Goal: Use online tool/utility: Utilize a website feature to perform a specific function

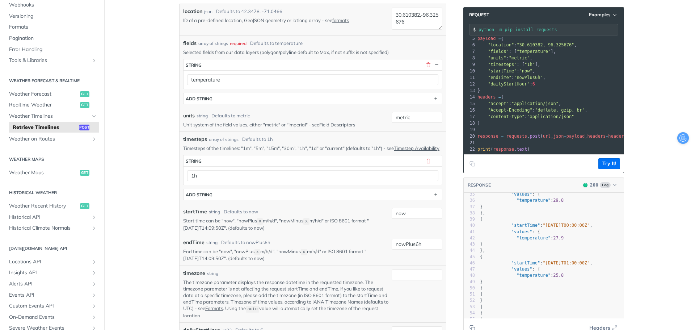
scroll to position [4, 0]
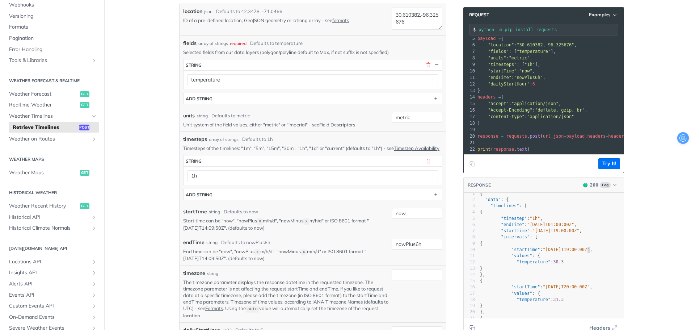
click at [585, 247] on span ""2025-09-25T19:00:00Z"" at bounding box center [565, 249] width 47 height 5
click at [582, 243] on pre "{" at bounding box center [550, 243] width 145 height 6
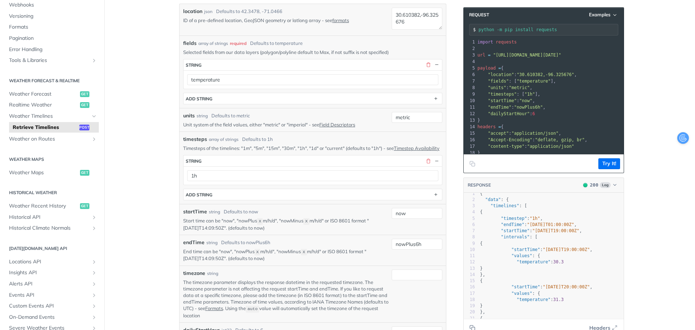
click at [531, 80] on span ""temperature"" at bounding box center [533, 81] width 34 height 5
drag, startPoint x: 505, startPoint y: 79, endPoint x: 558, endPoint y: 88, distance: 53.9
click at [558, 88] on div "1 import requests 2 ​ 3 url = "https://api.tomorrow.io/v4/timelines?apikey=SC9l…" at bounding box center [577, 110] width 203 height 143
click at [558, 88] on pre ""units" : "metric" ," at bounding box center [577, 87] width 203 height 7
click at [557, 78] on pre ""fields" : [ "temperature" ]," at bounding box center [577, 81] width 203 height 7
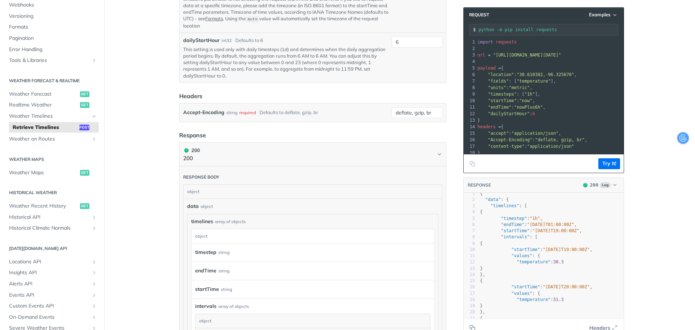
scroll to position [398, 0]
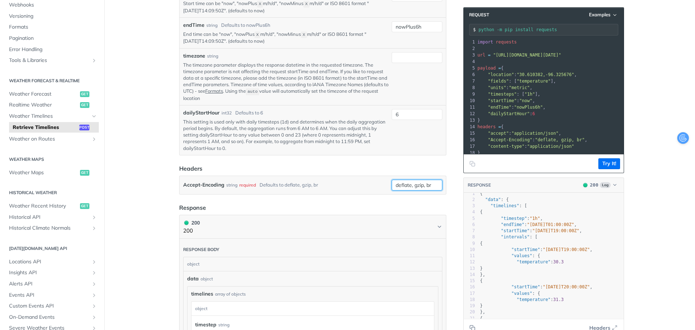
click at [411, 188] on input "deflate, gzip, br" at bounding box center [416, 184] width 51 height 11
click at [397, 171] on header "Headers" at bounding box center [312, 168] width 267 height 9
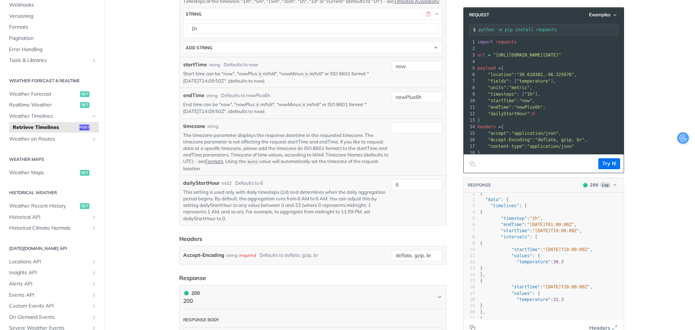
scroll to position [326, 0]
click at [401, 133] on input "timezone" at bounding box center [416, 129] width 51 height 11
click at [331, 132] on div "timezone string" at bounding box center [285, 128] width 205 height 8
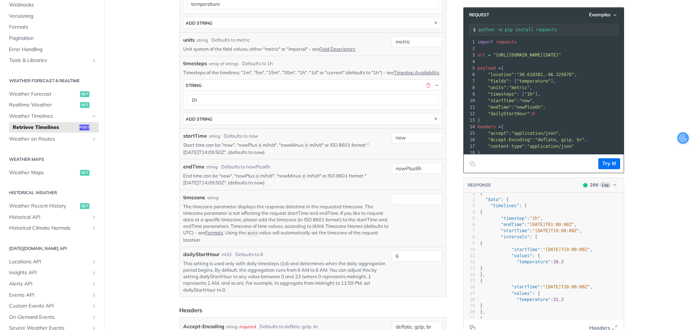
scroll to position [253, 0]
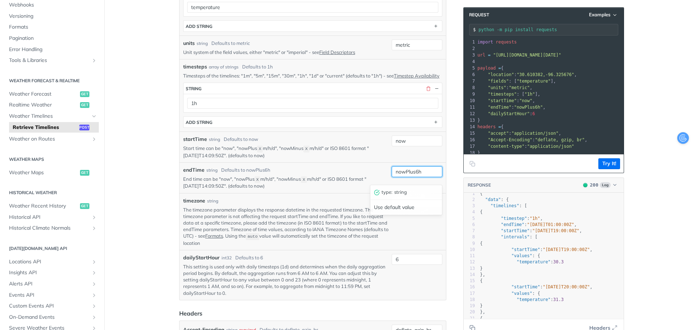
click at [399, 173] on input "nowPlus6h" at bounding box center [416, 171] width 51 height 11
click at [362, 250] on div "timezone string The timezone parameter displays the response datetime in the re…" at bounding box center [312, 221] width 266 height 57
click at [409, 203] on input "timezone" at bounding box center [416, 202] width 51 height 11
type input "CST"
click at [311, 204] on div "timezone string" at bounding box center [285, 201] width 205 height 8
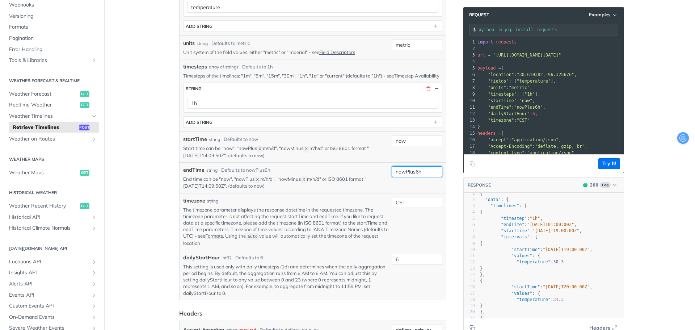
click at [408, 177] on input "nowPlus6h" at bounding box center [416, 171] width 51 height 11
click at [443, 177] on div "location json Defaults to 42.3478, -71.0466 ID of a pre-defined location, GeoJS…" at bounding box center [312, 115] width 267 height 369
click at [427, 177] on input "nowPlus6h" at bounding box center [416, 171] width 51 height 11
click at [619, 153] on div "1 import requests 2 ​ 3 url = "https://api.tomorrow.io/v4/timelines?apikey=SC9l…" at bounding box center [577, 114] width 203 height 150
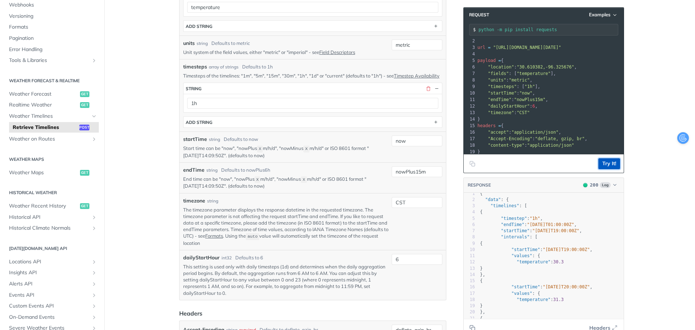
click at [598, 165] on button "Try It!" at bounding box center [609, 163] width 22 height 11
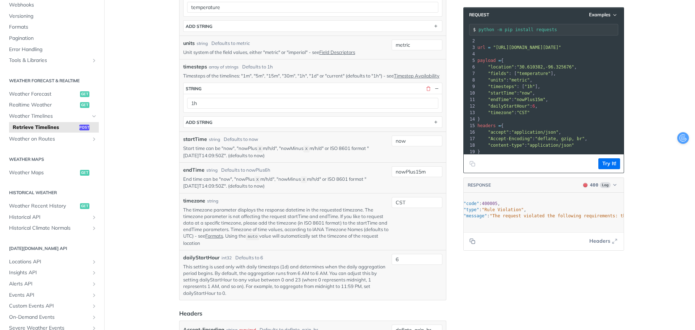
scroll to position [0, 0]
click at [428, 177] on input "nowPlus15m" at bounding box center [416, 171] width 51 height 11
click at [603, 164] on button "Try It!" at bounding box center [609, 163] width 22 height 11
click at [412, 176] on input "nowPlus1h" at bounding box center [416, 171] width 51 height 11
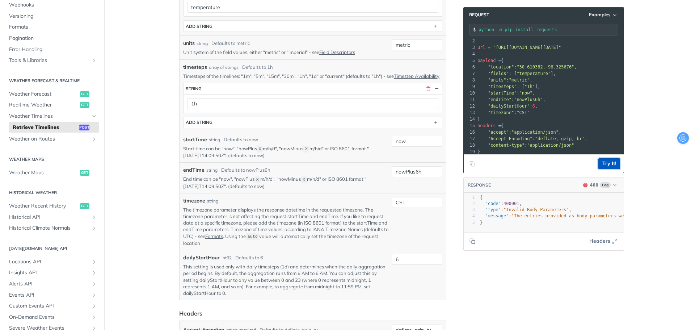
click at [601, 165] on button "Try It!" at bounding box center [609, 163] width 22 height 11
type input "nowPlus1m"
click at [471, 272] on div "Language Shell Node Ruby PHP Python Credentials Query Query SC9lvWr1n9ShsLZERQT…" at bounding box center [544, 241] width 174 height 944
drag, startPoint x: 403, startPoint y: 208, endPoint x: 365, endPoint y: 202, distance: 39.3
click at [365, 202] on div "timezone string The timezone parameter displays the response datetime in the re…" at bounding box center [312, 221] width 266 height 57
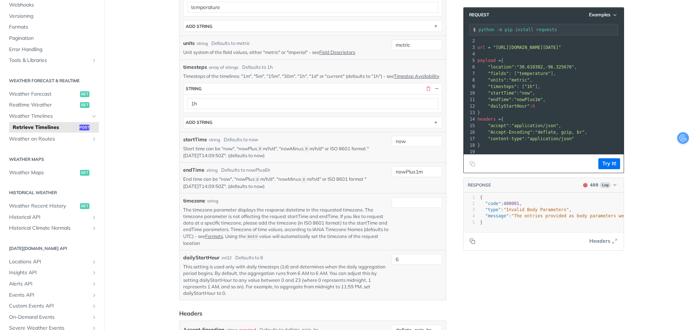
click at [496, 288] on div "Language Shell Node Ruby PHP Python Credentials Query Query SC9lvWr1n9ShsLZERQT…" at bounding box center [544, 241] width 174 height 944
click at [417, 177] on input "nowPlus1m" at bounding box center [416, 171] width 51 height 11
click at [630, 86] on main "JUMP TO CTRL-/ Fundamentals [DATE][DOMAIN_NAME] APIs Weather Data Layers Core P…" at bounding box center [347, 241] width 695 height 944
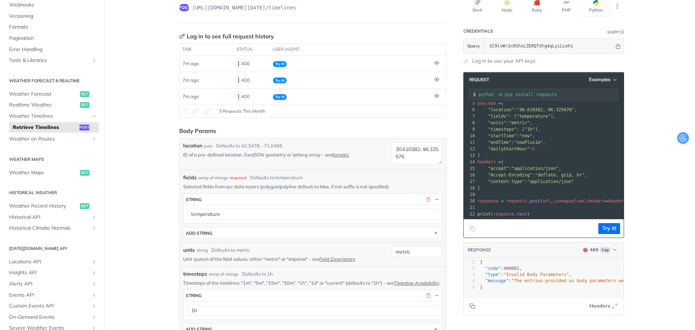
scroll to position [0, 0]
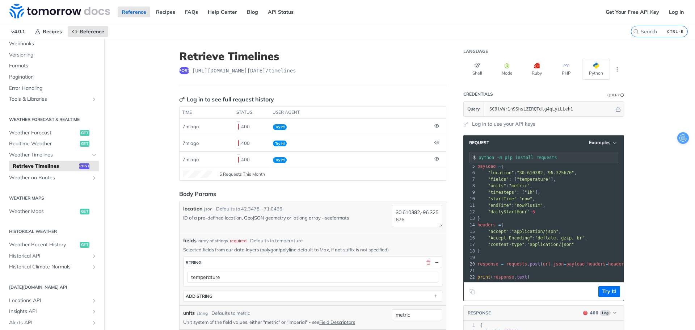
click at [436, 71] on div "post https://api.tomorrow.io/v4 /timelines" at bounding box center [312, 70] width 267 height 7
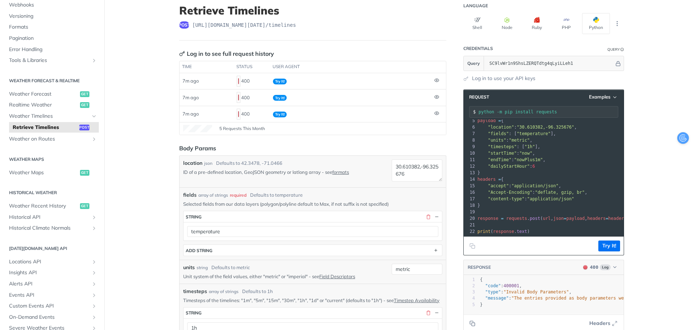
scroll to position [253, 0]
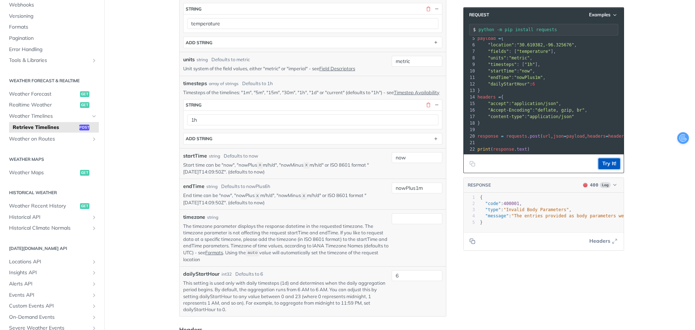
click at [598, 167] on button "Try It!" at bounding box center [609, 163] width 22 height 11
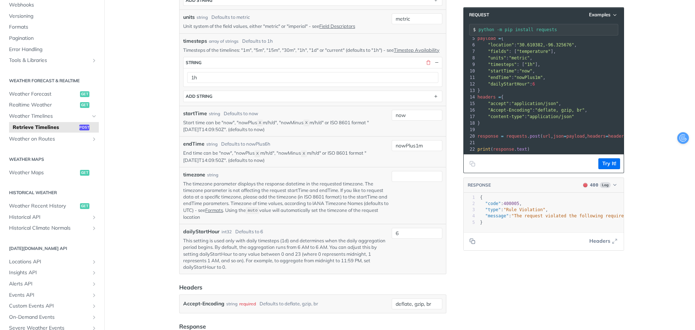
scroll to position [362, 0]
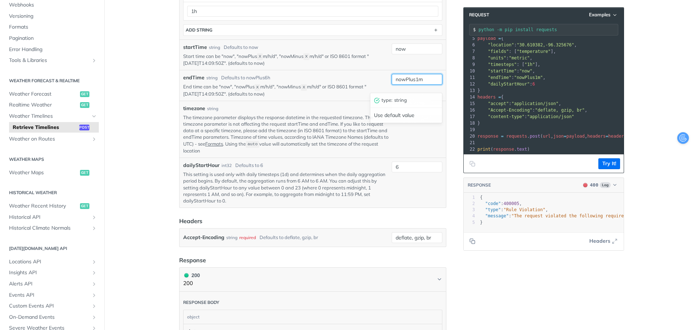
click at [416, 85] on input "nowPlus1m" at bounding box center [416, 79] width 51 height 11
type input "nowPlus1h"
click at [606, 165] on button "Try It!" at bounding box center [609, 163] width 22 height 11
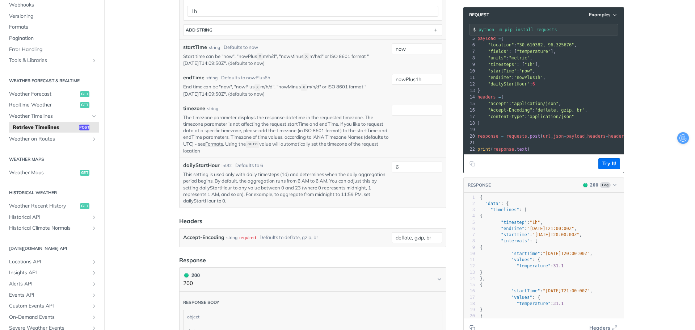
scroll to position [33, 0]
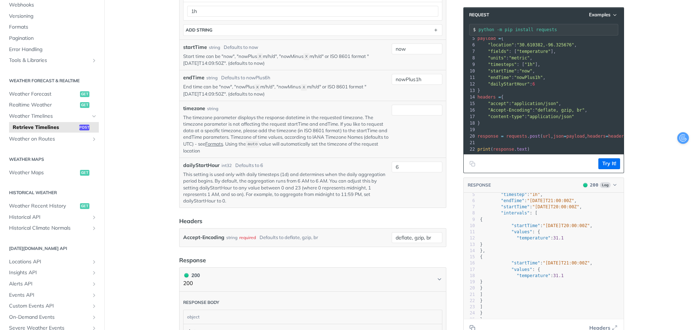
type textarea "​"
drag, startPoint x: 586, startPoint y: 226, endPoint x: 598, endPoint y: 231, distance: 13.0
click at [598, 235] on pre ""temperature" : 31.1" at bounding box center [550, 238] width 145 height 6
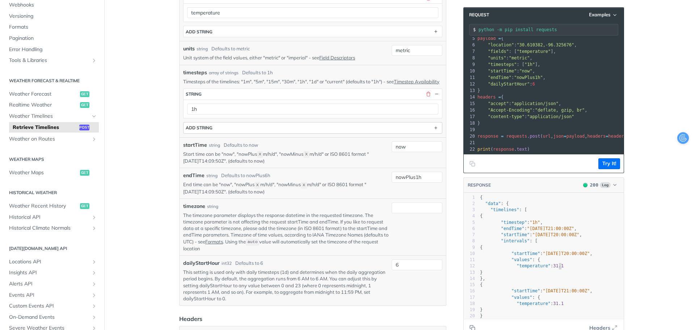
scroll to position [253, 0]
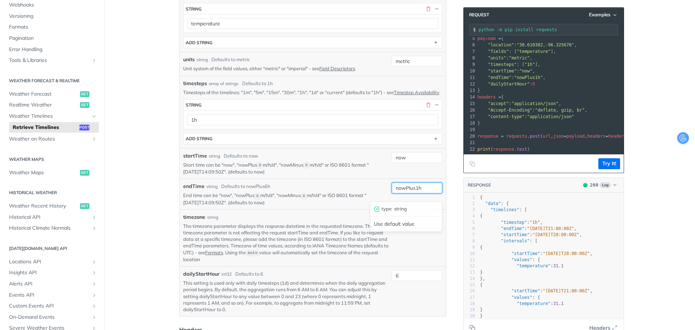
drag, startPoint x: 431, startPoint y: 197, endPoint x: 402, endPoint y: 198, distance: 28.6
click at [402, 193] on input "nowPlus1h" at bounding box center [416, 187] width 51 height 11
click at [601, 163] on button "Try It!" at bounding box center [609, 163] width 22 height 11
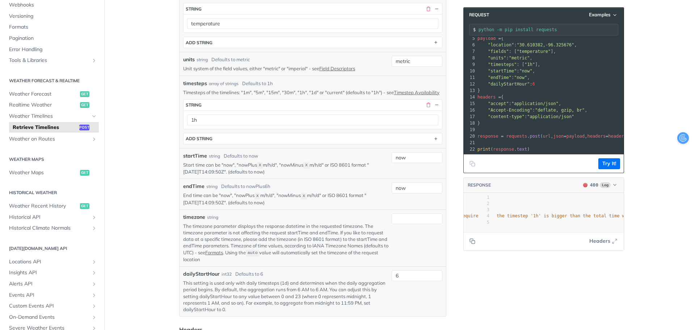
scroll to position [0, 0]
type input "nowPlus1h"
click at [444, 228] on article "Retrieve Timelines post https://api.tomorrow.io/v4 /timelines Log in to see ful…" at bounding box center [312, 257] width 289 height 944
click at [413, 169] on div "now" at bounding box center [416, 163] width 51 height 23
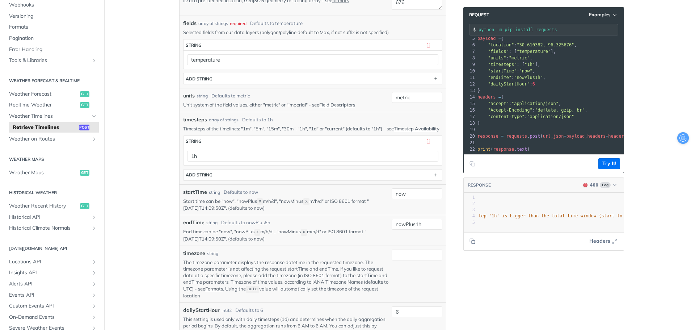
click at [427, 194] on div "startTime string Defaults to now Start time can be "now", "nowPlus X m/h/d", "n…" at bounding box center [312, 199] width 266 height 31
click at [423, 199] on input "now" at bounding box center [416, 193] width 51 height 11
click at [445, 107] on article "Retrieve Timelines post https://api.tomorrow.io/v4 /timelines Log in to see ful…" at bounding box center [312, 294] width 289 height 944
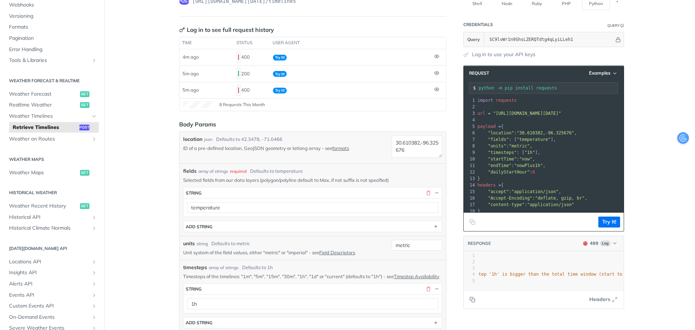
scroll to position [72, 0]
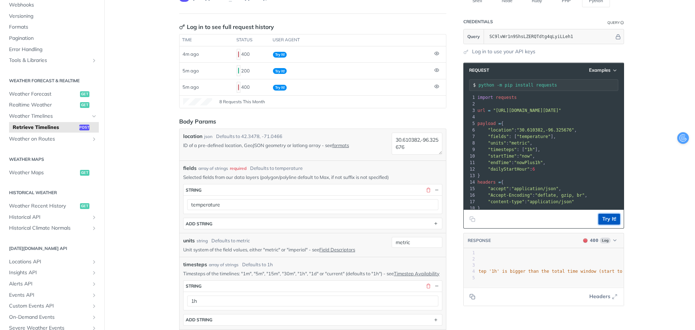
click at [607, 219] on button "Try It!" at bounding box center [609, 218] width 22 height 11
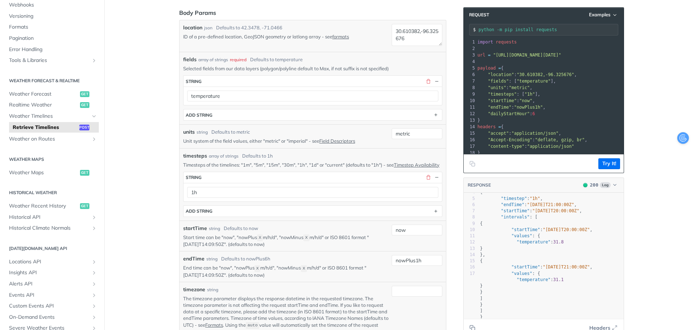
scroll to position [36, 0]
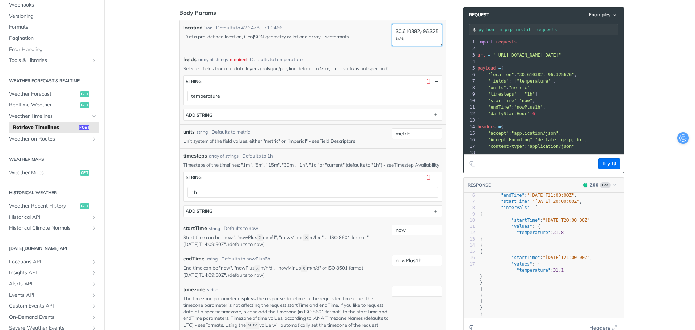
click at [418, 37] on textarea "30.610382,-96.325676" at bounding box center [416, 35] width 51 height 22
paste textarea "880476,-96.60218"
click at [598, 162] on button "Try It!" at bounding box center [609, 163] width 22 height 11
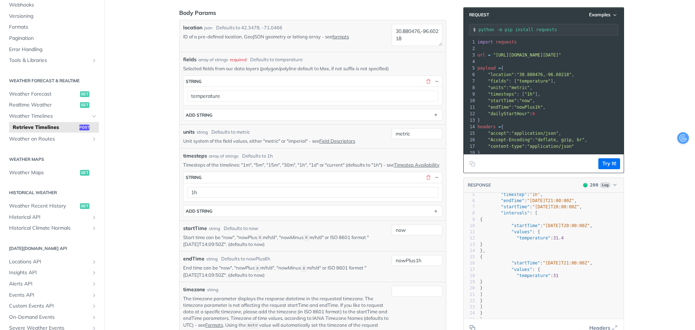
scroll to position [33, 0]
click at [581, 266] on pre ""values" : {" at bounding box center [550, 269] width 145 height 6
click at [576, 272] on pre ""temperature" : 31" at bounding box center [550, 275] width 145 height 6
click at [412, 36] on textarea "30.880476,-96.60218" at bounding box center [416, 35] width 51 height 22
paste textarea "2025-09-23T15:00,30.745647,-96.47925"
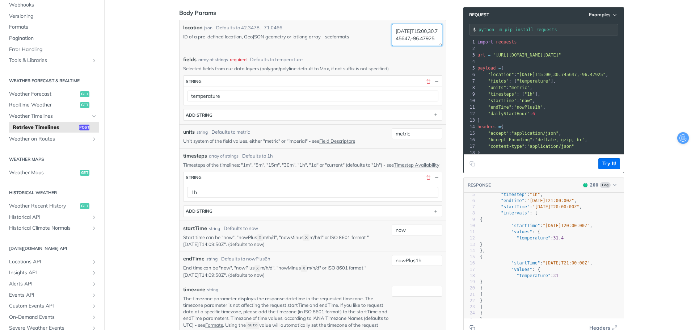
scroll to position [10, 0]
paste textarea
click at [607, 162] on button "Try It!" at bounding box center [609, 163] width 22 height 11
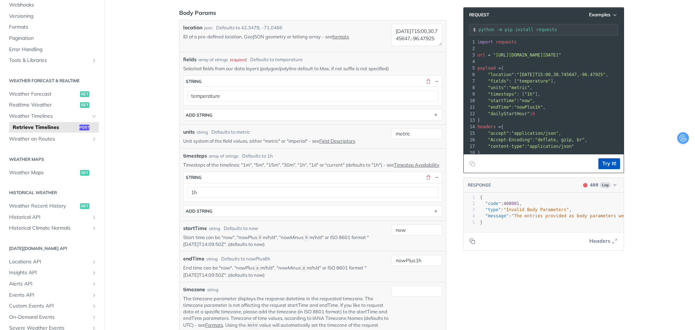
scroll to position [0, 0]
click at [407, 37] on textarea "2025-09-23T15:00,30.745647,-96.47925" at bounding box center [416, 35] width 51 height 22
paste textarea
click at [602, 162] on button "Try It!" at bounding box center [609, 163] width 22 height 11
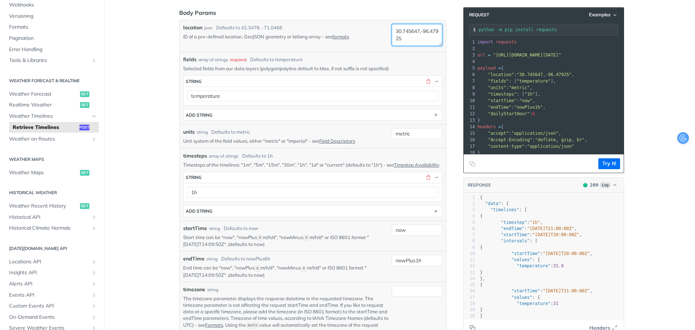
click at [415, 35] on textarea "30.745647,-96.47925" at bounding box center [416, 35] width 51 height 22
paste textarea "880476,-96.60218"
click at [601, 165] on button "Try It!" at bounding box center [609, 163] width 22 height 11
click at [423, 36] on textarea "30.880476,-96.60218" at bounding box center [416, 35] width 51 height 22
paste textarea "53468,-96.57133"
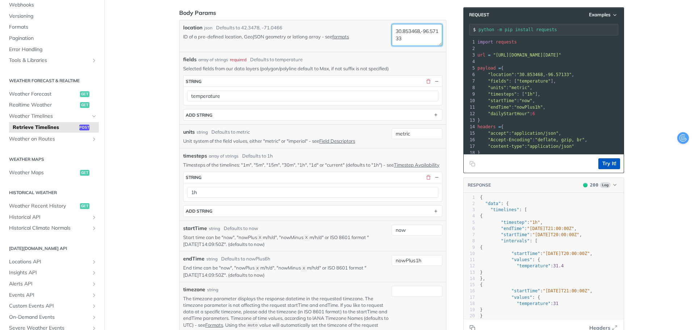
type textarea "30.853468,-96.57133"
click at [606, 161] on button "Try It!" at bounding box center [609, 163] width 22 height 11
click at [429, 39] on textarea "30.853468,-96.57133" at bounding box center [416, 35] width 51 height 22
click at [414, 35] on textarea "30.853468,-96.57133" at bounding box center [416, 35] width 51 height 22
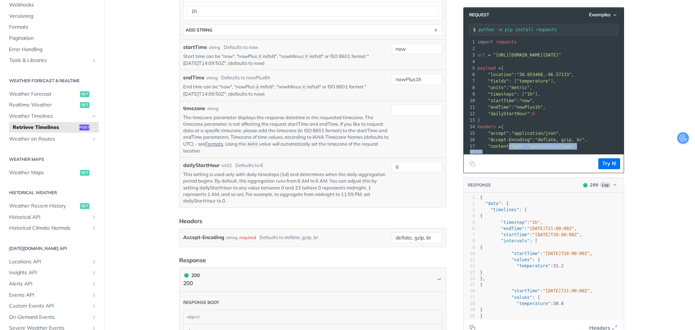
scroll to position [1, 0]
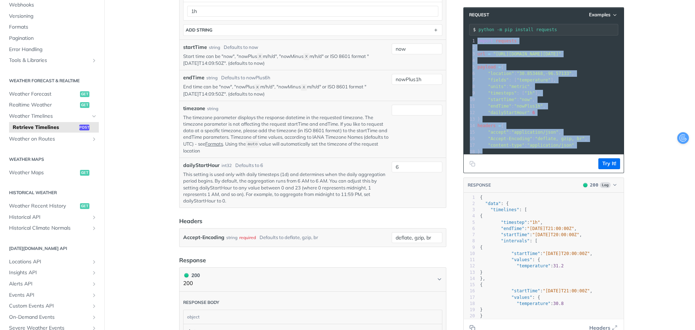
drag, startPoint x: 534, startPoint y: 145, endPoint x: 471, endPoint y: 41, distance: 121.4
click at [476, 41] on div "1 import requests 2 ​ 3 url = "https://api.tomorrow.io/v4/timelines?apikey=SC9l…" at bounding box center [577, 109] width 203 height 143
copy div "import requests 2 ​ 3 url = "https://api.tomorrow.io/v4/timelines?apikey=SC9lvW…"
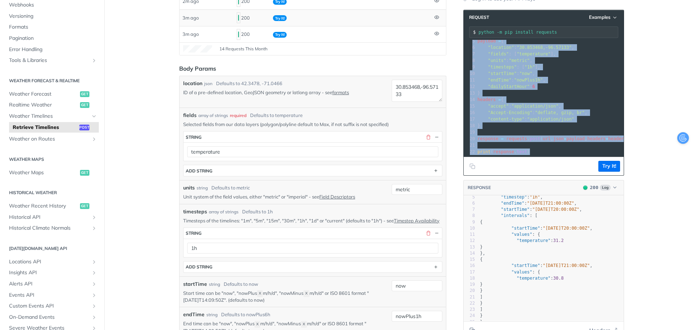
scroll to position [0, 0]
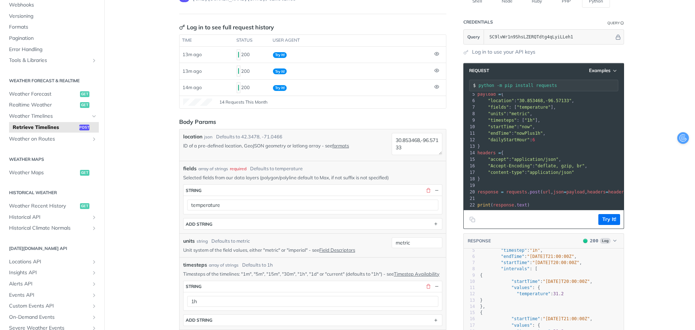
scroll to position [72, 0]
click at [614, 219] on button "Try It!" at bounding box center [609, 218] width 22 height 11
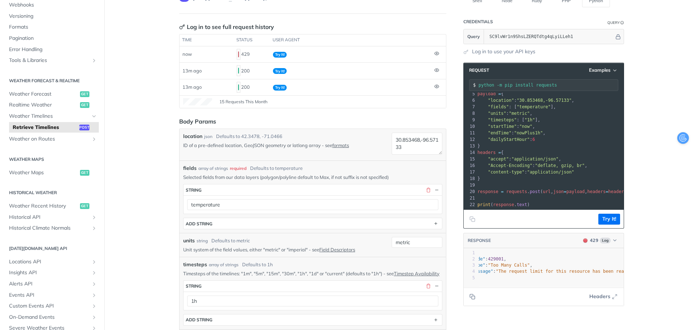
scroll to position [0, 30]
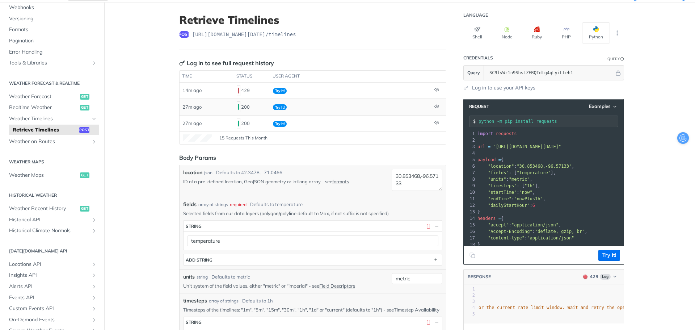
scroll to position [0, 0]
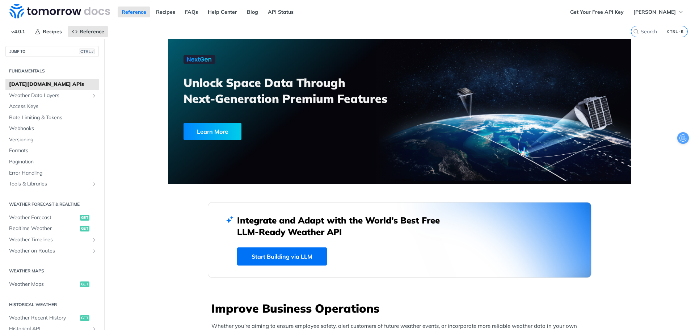
click at [437, 79] on div at bounding box center [399, 111] width 463 height 145
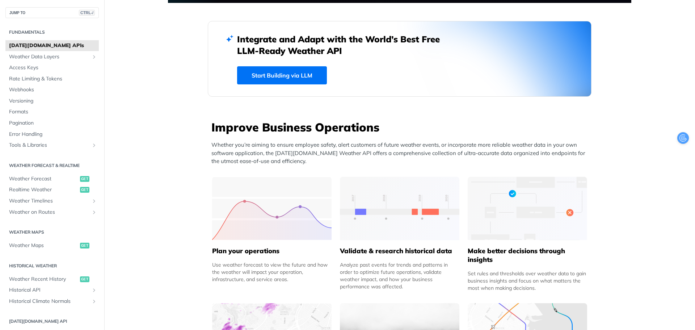
scroll to position [326, 0]
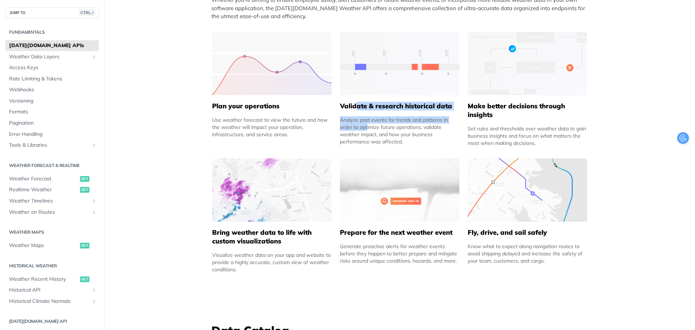
drag, startPoint x: 352, startPoint y: 106, endPoint x: 437, endPoint y: 112, distance: 85.2
click at [437, 112] on div "Validate & research historical data Analyze past events for trends and patterns…" at bounding box center [399, 120] width 119 height 50
click at [50, 181] on span "Weather Forecast" at bounding box center [43, 178] width 69 height 7
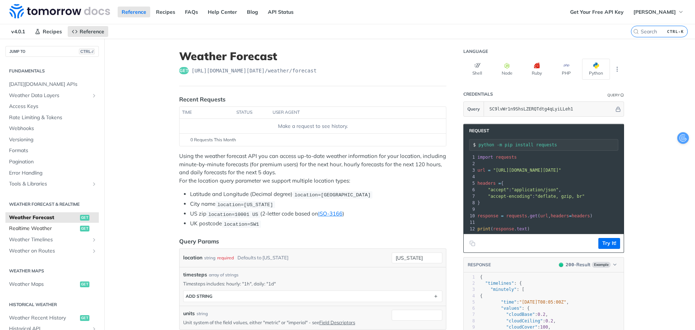
click at [54, 230] on span "Realtime Weather" at bounding box center [43, 228] width 69 height 7
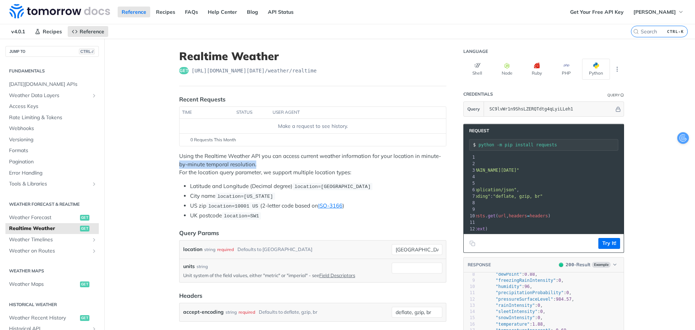
drag, startPoint x: 163, startPoint y: 161, endPoint x: 285, endPoint y: 164, distance: 122.7
click at [285, 164] on p "Using the Realtime Weather API you can access current weather information for y…" at bounding box center [312, 164] width 267 height 25
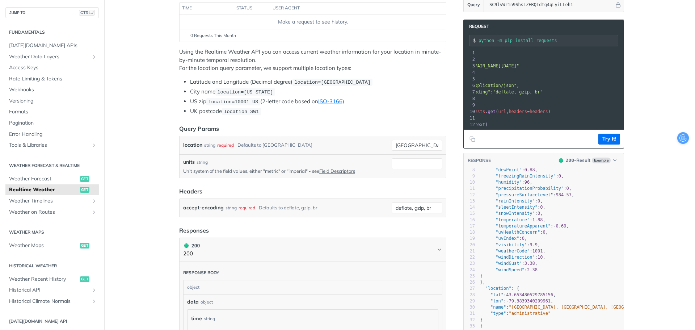
scroll to position [109, 0]
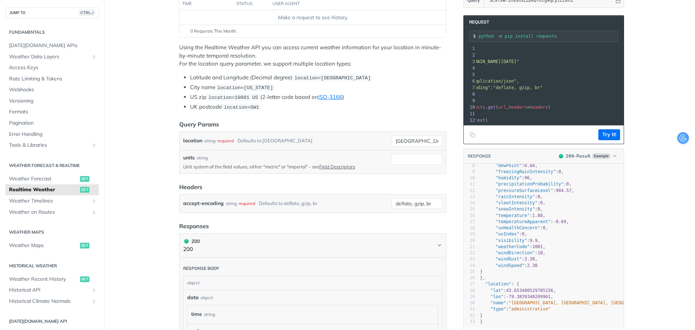
click at [538, 130] on footer "Try It!" at bounding box center [543, 134] width 160 height 18
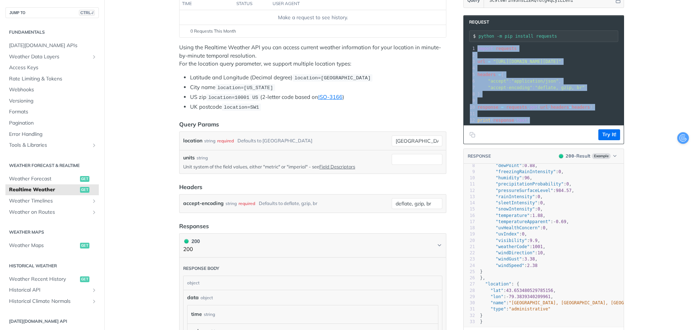
drag, startPoint x: 531, startPoint y: 121, endPoint x: 471, endPoint y: 49, distance: 93.8
click at [476, 49] on div "1 import requests 2 ​ 3 url = "[URL][DOMAIN_NAME][DATE]" 4 ​ 5 headers = { 6 "a…" at bounding box center [606, 84] width 260 height 78
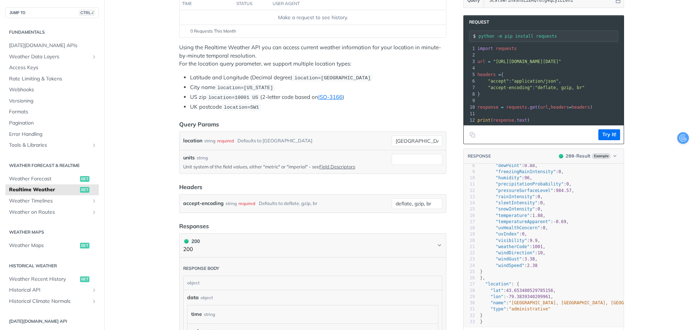
click at [507, 63] on span ""[URL][DOMAIN_NAME][DATE]"" at bounding box center [527, 61] width 68 height 5
click at [459, 97] on div "Language Shell Node Ruby PHP Python Credentials Query Query SC9lvWr1n9ShsLZERQT…" at bounding box center [544, 255] width 174 height 651
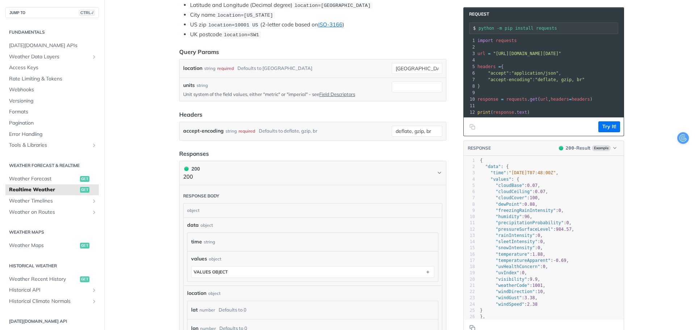
click at [643, 195] on main "JUMP TO CTRL-/ Fundamentals [DATE][DOMAIN_NAME] APIs Weather Data Layers Core P…" at bounding box center [347, 183] width 695 height 651
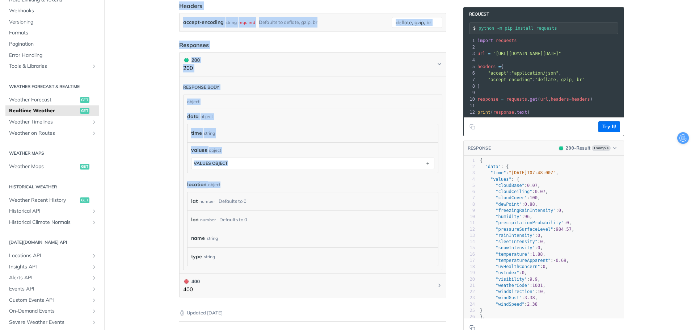
scroll to position [470, 0]
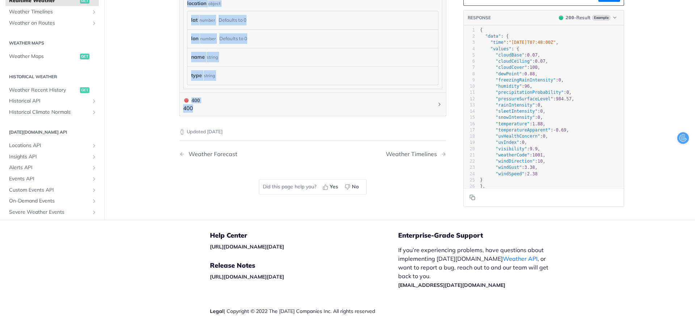
drag, startPoint x: 165, startPoint y: 45, endPoint x: 273, endPoint y: 133, distance: 139.2
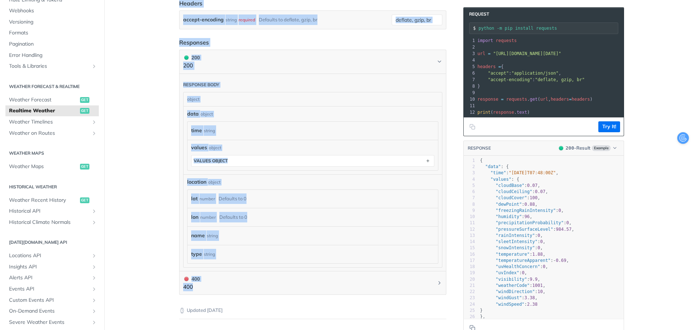
scroll to position [289, 0]
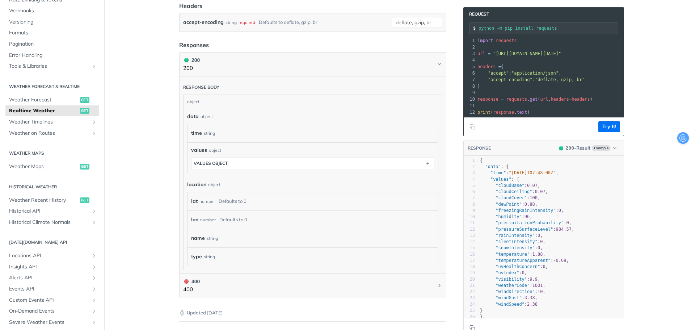
click at [553, 74] on span ""accept" : "application/json" ," at bounding box center [519, 73] width 84 height 5
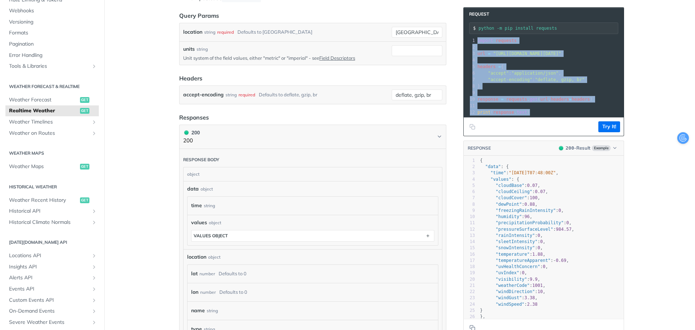
copy div "import requests 2 ​ 3 url = "[URL][DOMAIN_NAME][DATE]" 4 ​ 5 headers = { 6 "acc…"
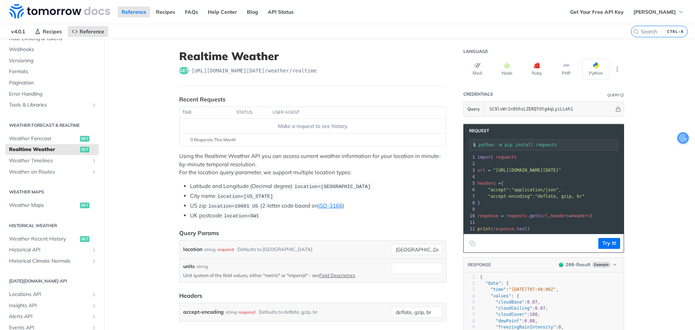
click at [443, 29] on nav "v4.0.1 Recipes Reference" at bounding box center [315, 31] width 631 height 14
click at [398, 27] on nav "v4.0.1 Recipes Reference" at bounding box center [315, 31] width 631 height 14
click at [365, 52] on h1 "Realtime Weather" at bounding box center [312, 56] width 267 height 13
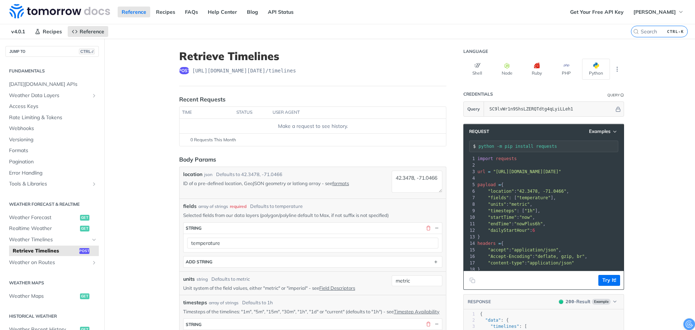
click at [406, 76] on header "Retrieve Timelines post https://api.tomorrow.io/v4 /timelines" at bounding box center [312, 68] width 267 height 37
drag, startPoint x: 174, startPoint y: 70, endPoint x: 299, endPoint y: 72, distance: 124.5
click at [299, 72] on div "post https://api.tomorrow.io/v4 /timelines" at bounding box center [312, 70] width 267 height 7
